Goal: Task Accomplishment & Management: Manage account settings

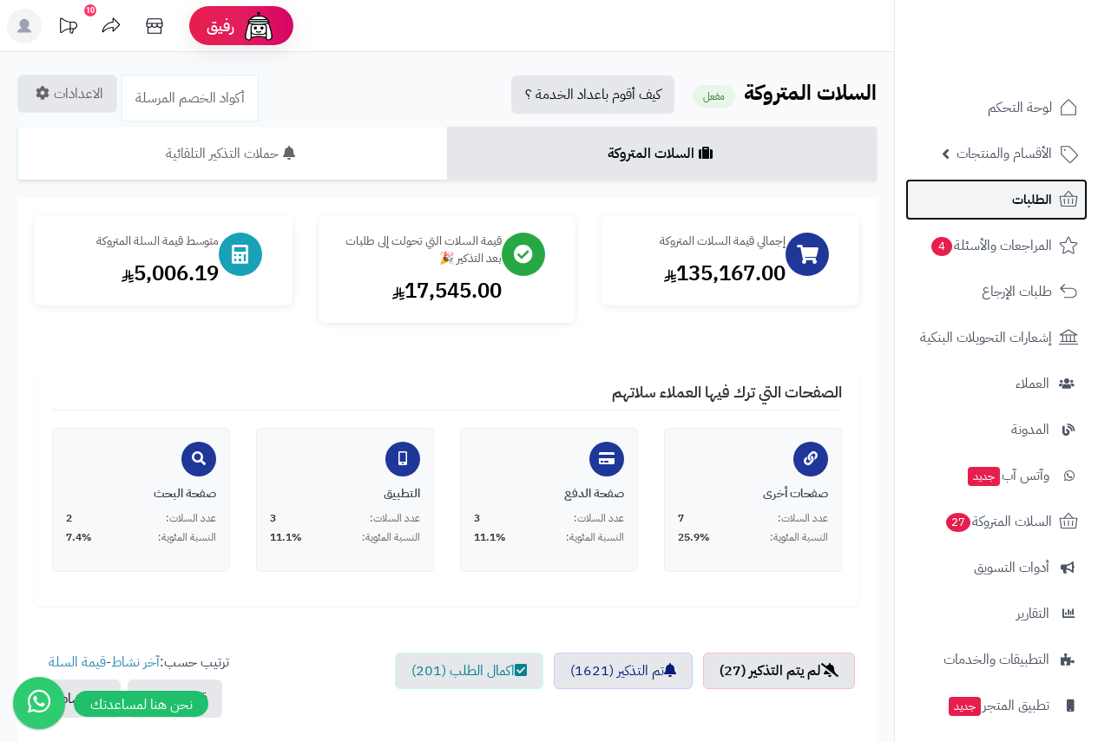
click at [1034, 186] on link "الطلبات" at bounding box center [996, 200] width 182 height 42
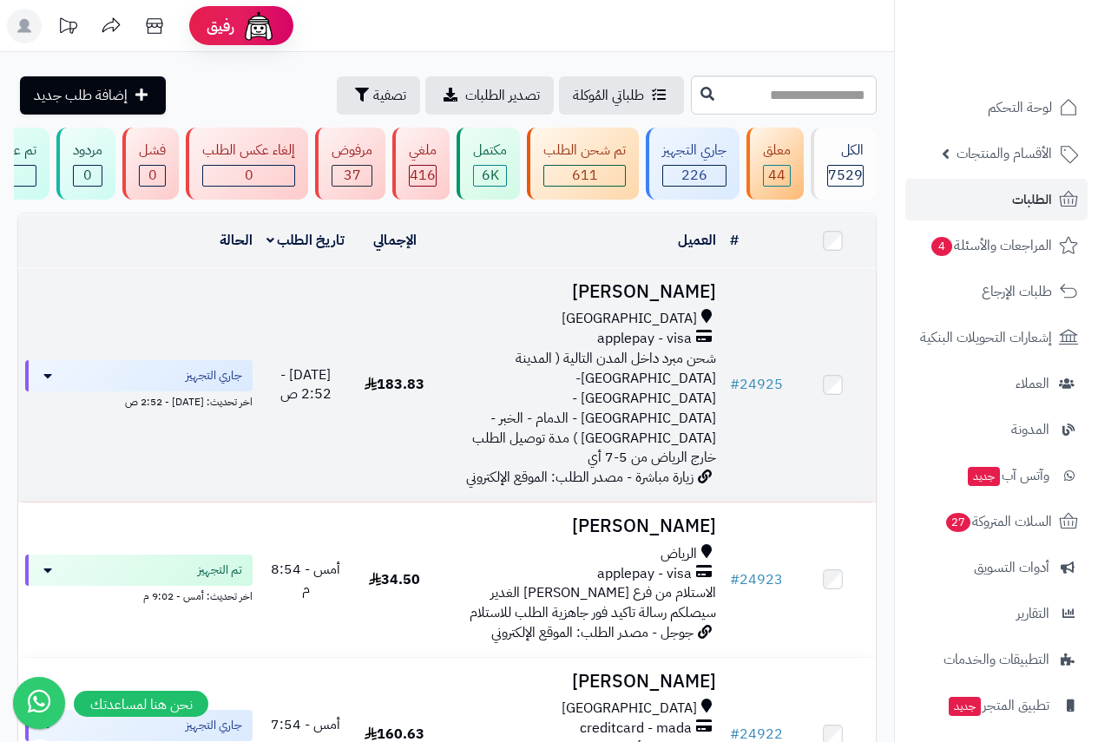
click at [676, 302] on h3 "عبدالله محمد" at bounding box center [580, 292] width 272 height 20
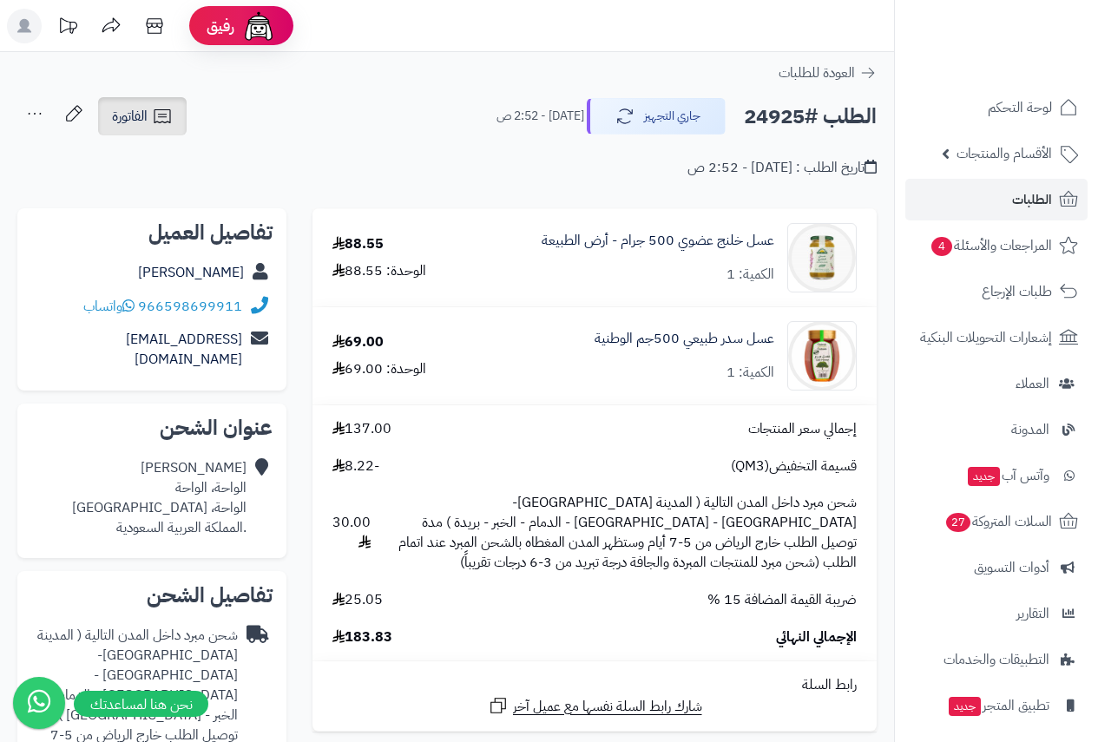
click at [151, 114] on link "الفاتورة" at bounding box center [142, 116] width 89 height 38
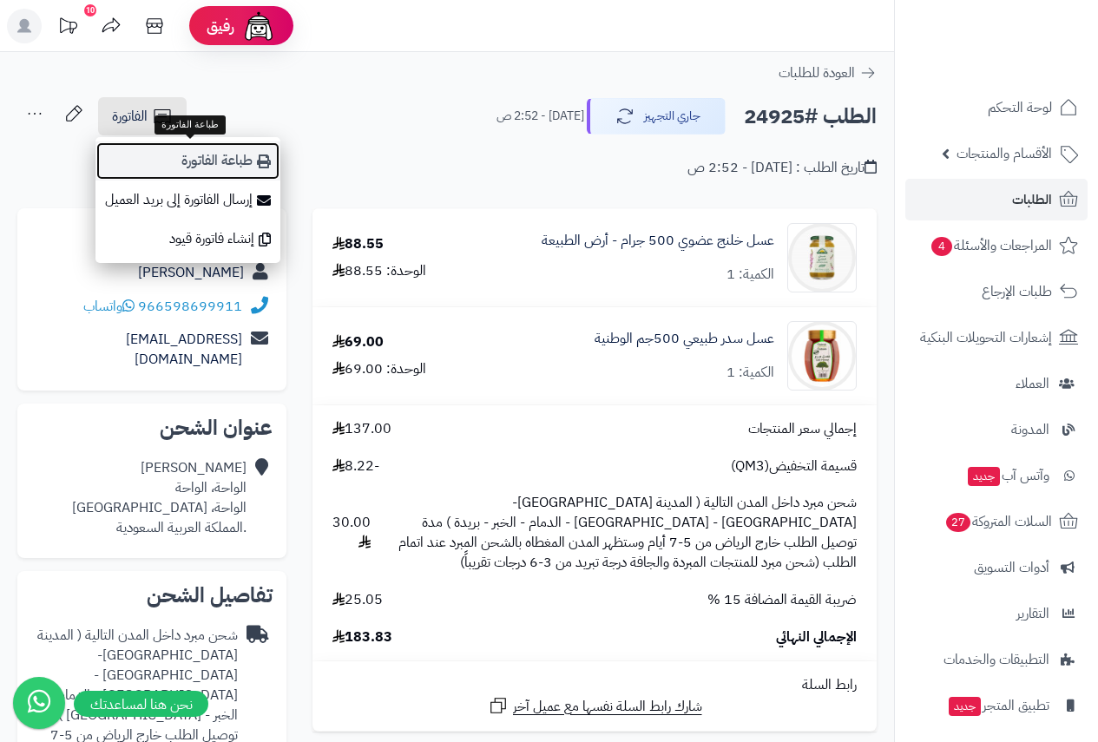
click at [187, 156] on link "طباعة الفاتورة" at bounding box center [187, 160] width 185 height 39
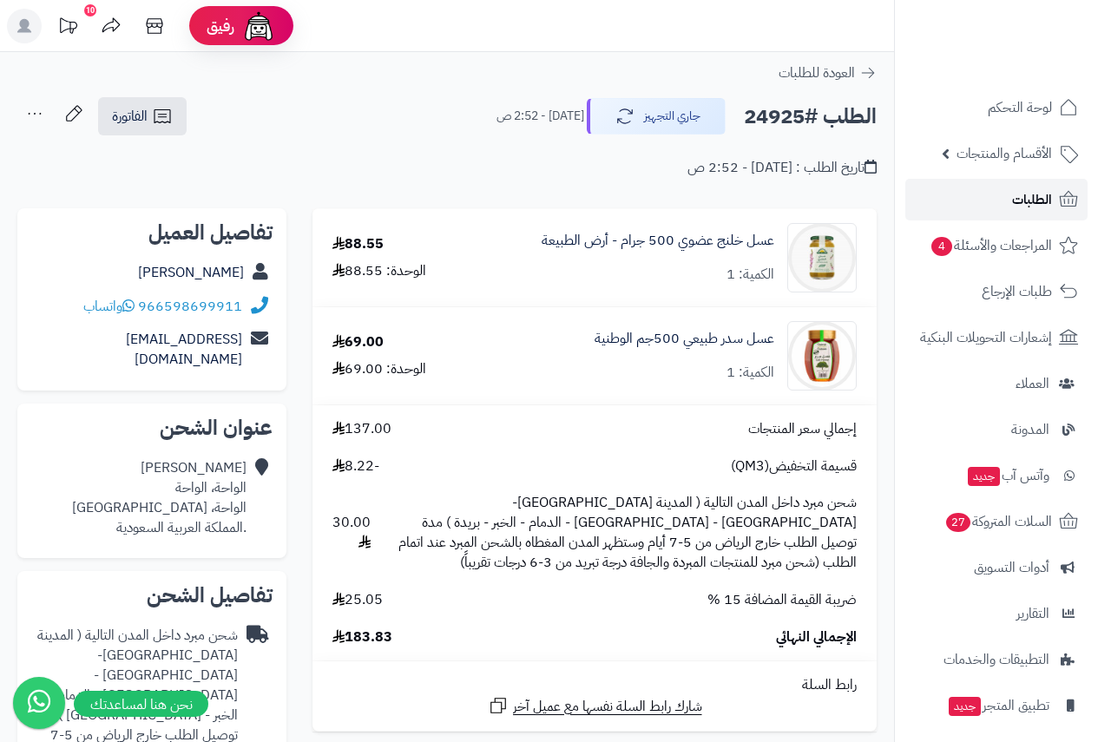
click at [1028, 195] on span "الطلبات" at bounding box center [1032, 199] width 40 height 24
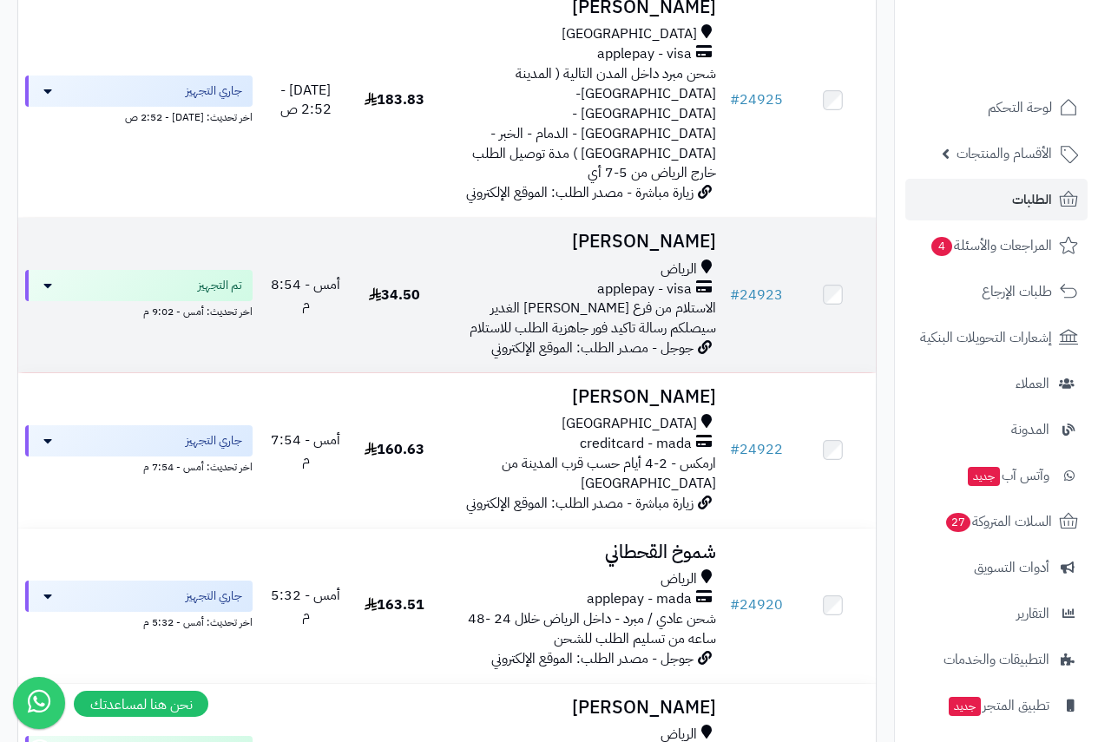
scroll to position [145, 0]
